Goal: Task Accomplishment & Management: Manage account settings

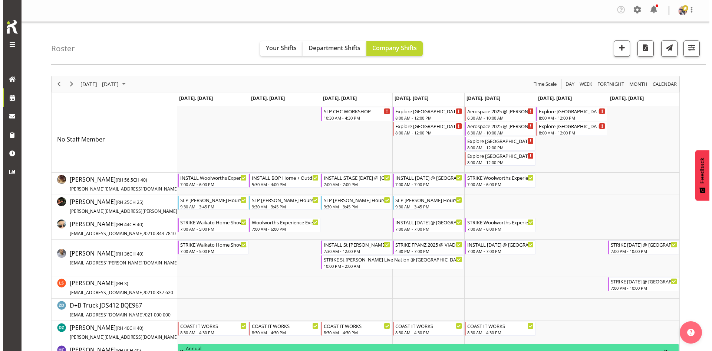
scroll to position [240, 0]
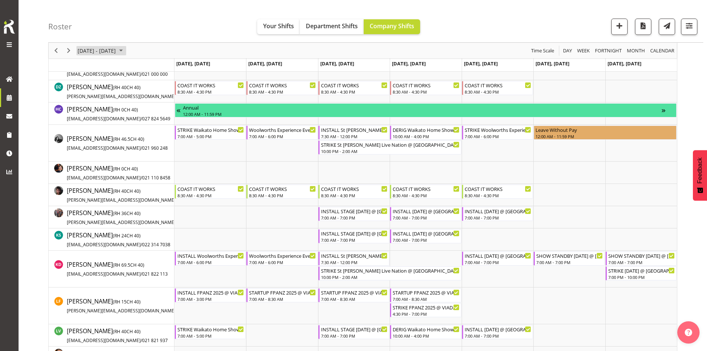
click at [102, 49] on span "[DATE] - [DATE]" at bounding box center [97, 50] width 40 height 9
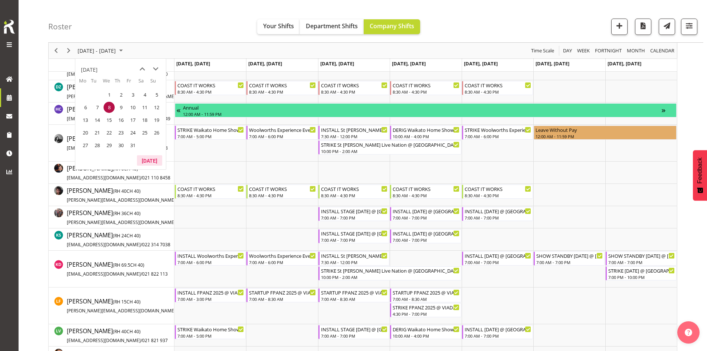
click at [155, 161] on button "[DATE]" at bounding box center [149, 160] width 25 height 10
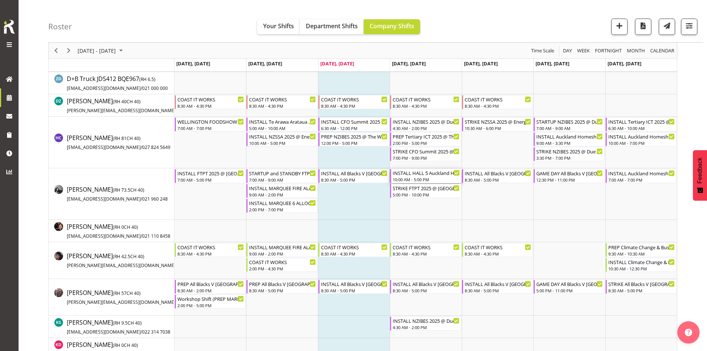
click at [428, 174] on div "INSTALL HALL 5 Auckland Homeshow 2025 @ [GEOGRAPHIC_DATA]" at bounding box center [426, 172] width 67 height 7
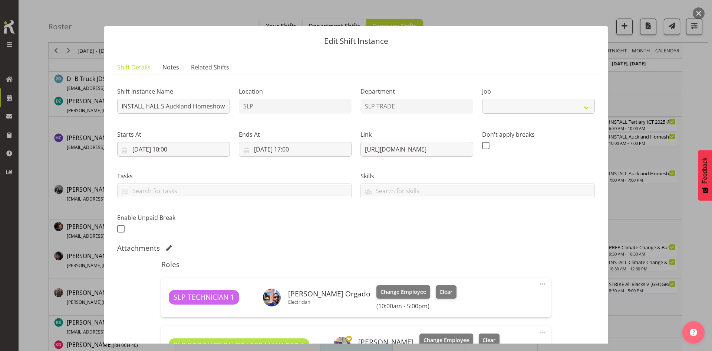
select select "9869"
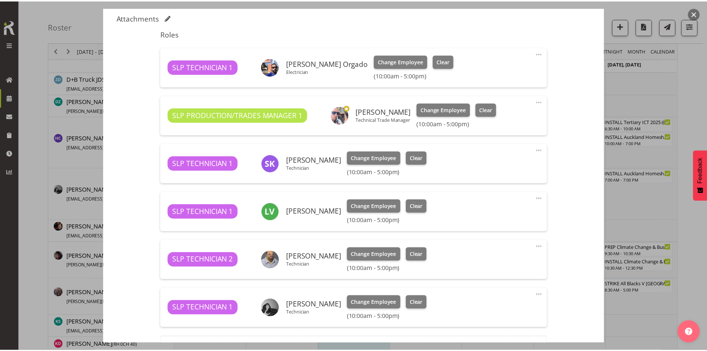
scroll to position [297, 0]
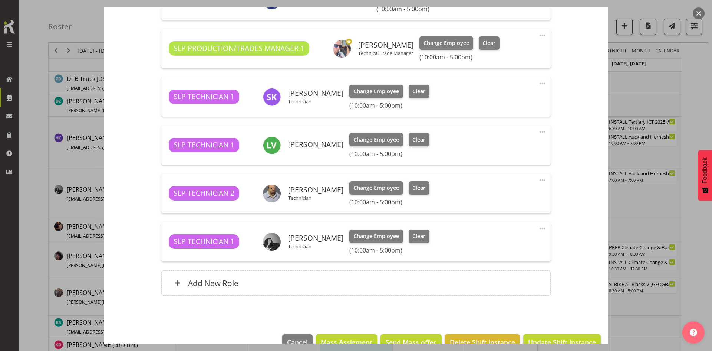
click at [538, 228] on span at bounding box center [542, 228] width 9 height 9
click at [493, 244] on link "Edit" at bounding box center [511, 245] width 71 height 13
select select "8"
select select "2025"
select select "10"
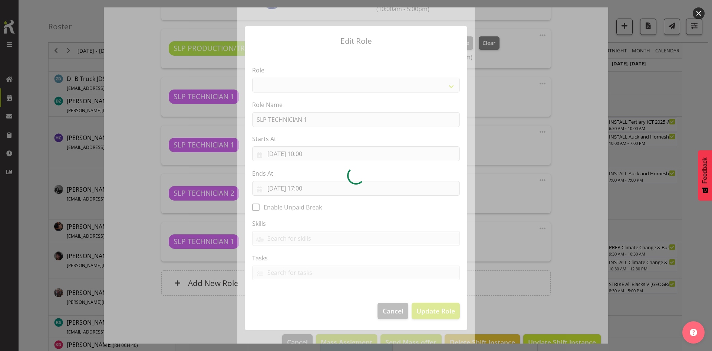
select select "123"
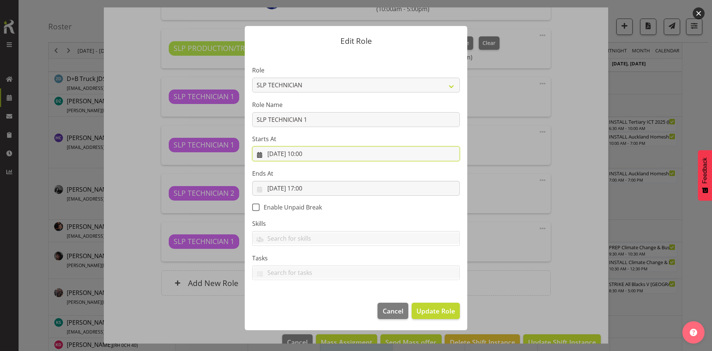
click at [313, 155] on input "[DATE] 10:00" at bounding box center [356, 153] width 208 height 15
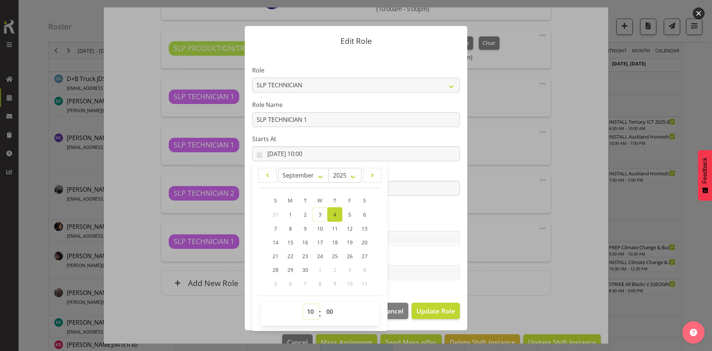
click at [310, 311] on select "00 01 02 03 04 05 06 07 08 09 10 11 12 13 14 15 16 17 18 19 20 21 22 23" at bounding box center [311, 311] width 17 height 15
select select "8"
click at [303, 304] on select "00 01 02 03 04 05 06 07 08 09 10 11 12 13 14 15 16 17 18 19 20 21 22 23" at bounding box center [311, 311] width 17 height 15
type input "[DATE] 08:00"
click at [431, 311] on span "Update Role" at bounding box center [436, 311] width 39 height 10
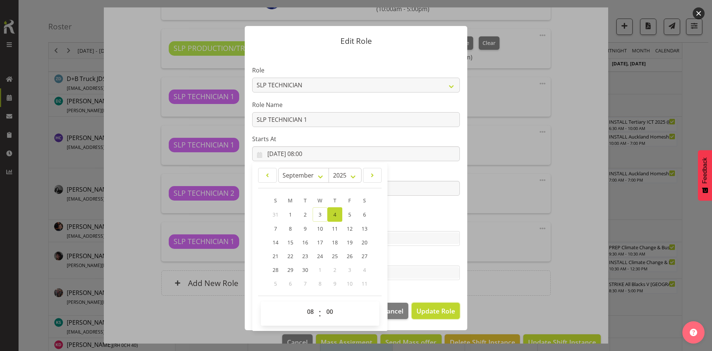
select select
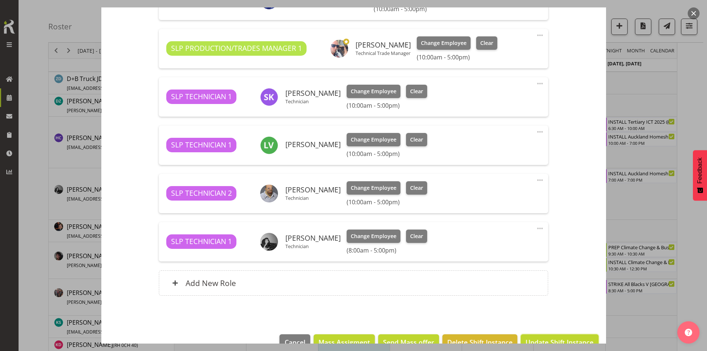
click at [545, 337] on span "Update Shift Instance" at bounding box center [559, 342] width 68 height 10
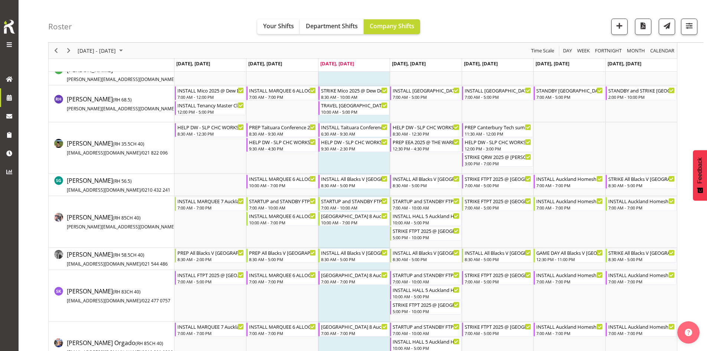
scroll to position [758, 0]
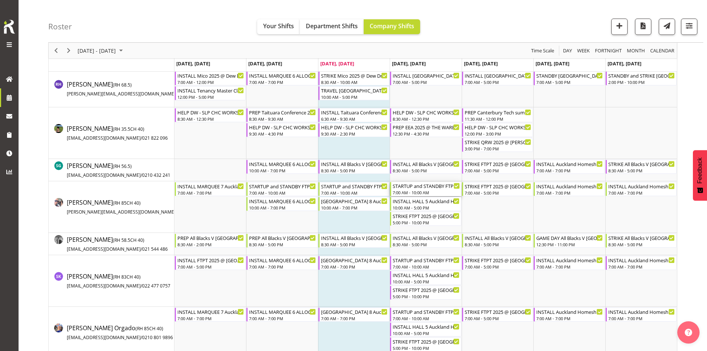
click at [429, 191] on div "7:00 AM - 10:00 AM" at bounding box center [426, 192] width 67 height 6
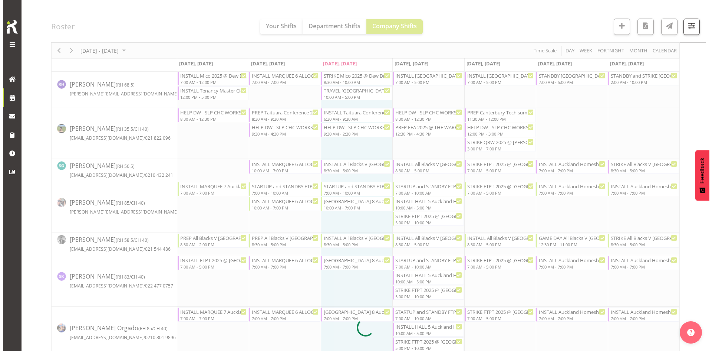
scroll to position [0, 0]
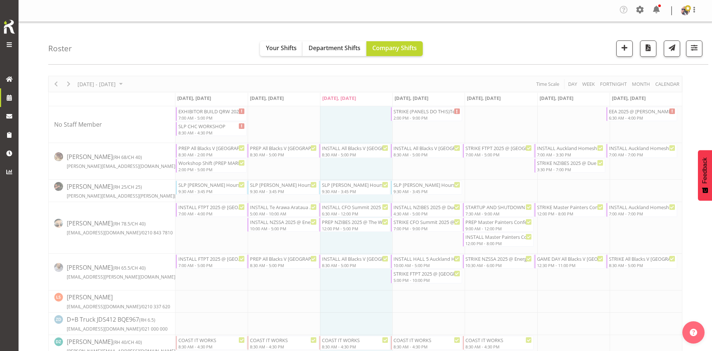
select select
select select "8"
select select "2025"
select select "7"
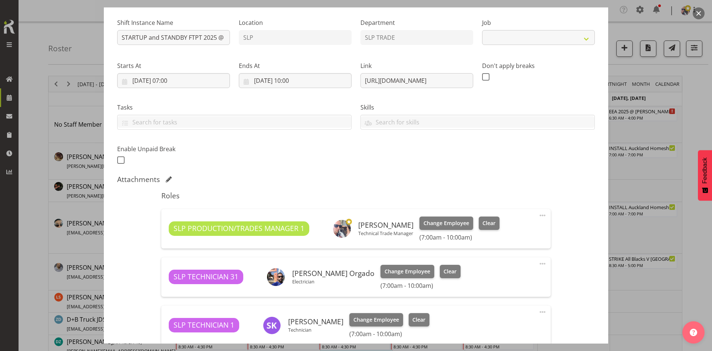
scroll to position [170, 0]
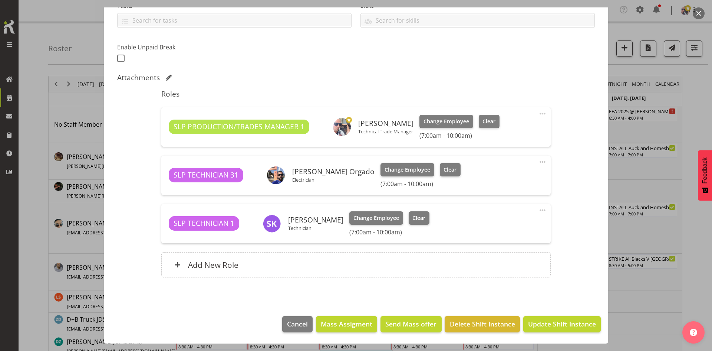
select select "9154"
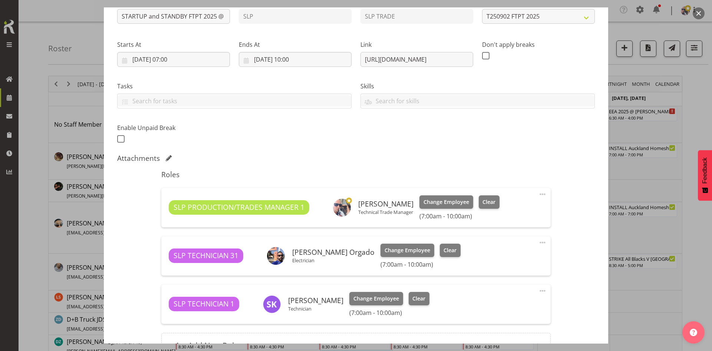
scroll to position [0, 0]
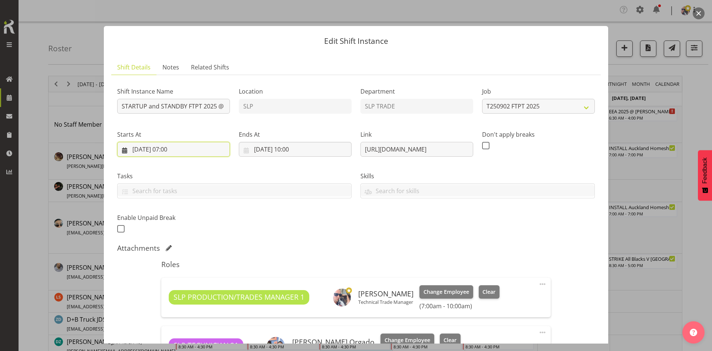
click at [203, 154] on input "[DATE] 07:00" at bounding box center [173, 149] width 113 height 15
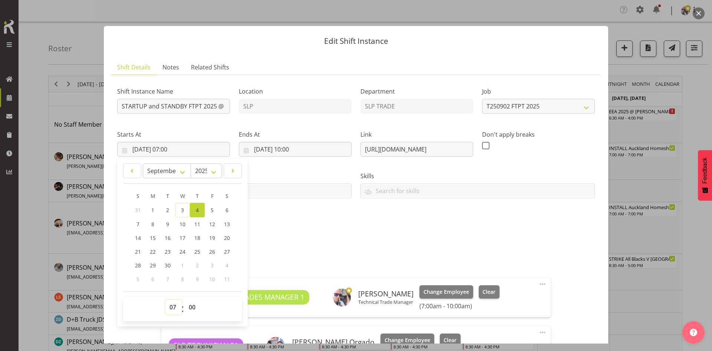
click at [177, 305] on select "00 01 02 03 04 05 06 07 08 09 10 11 12 13 14 15 16 17 18 19 20 21 22 23" at bounding box center [173, 306] width 17 height 15
select select "8"
click at [165, 299] on select "00 01 02 03 04 05 06 07 08 09 10 11 12 13 14 15 16 17 18 19 20 21 22 23" at bounding box center [173, 306] width 17 height 15
type input "[DATE] 08:00"
click at [428, 217] on div "Shift Instance Name STARTUP and STANDBY FTPT 2025 @ [GEOGRAPHIC_DATA] Showgroun…" at bounding box center [356, 157] width 487 height 162
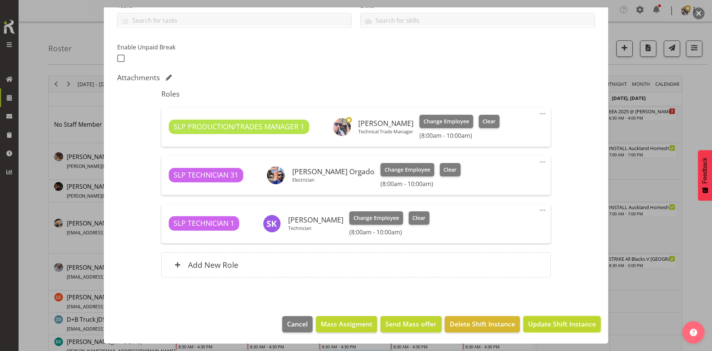
click at [546, 321] on span "Update Shift Instance" at bounding box center [562, 324] width 68 height 10
